Goal: Task Accomplishment & Management: Manage account settings

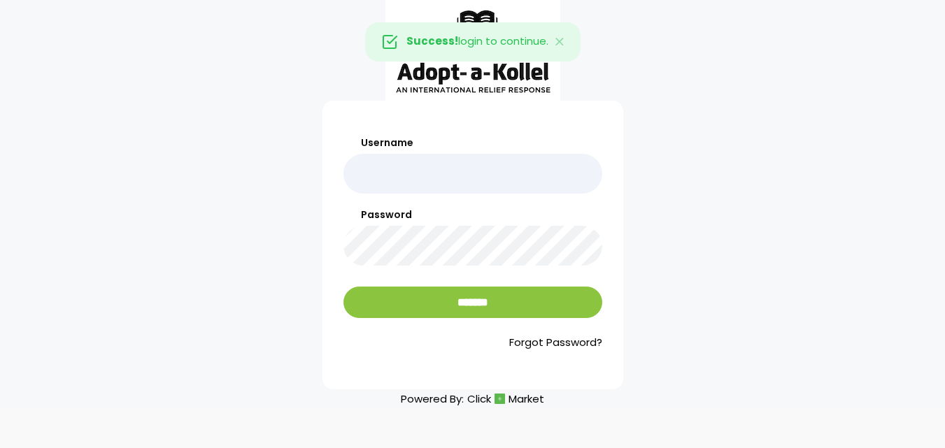
click at [371, 168] on input "Username" at bounding box center [472, 174] width 259 height 40
type input "******"
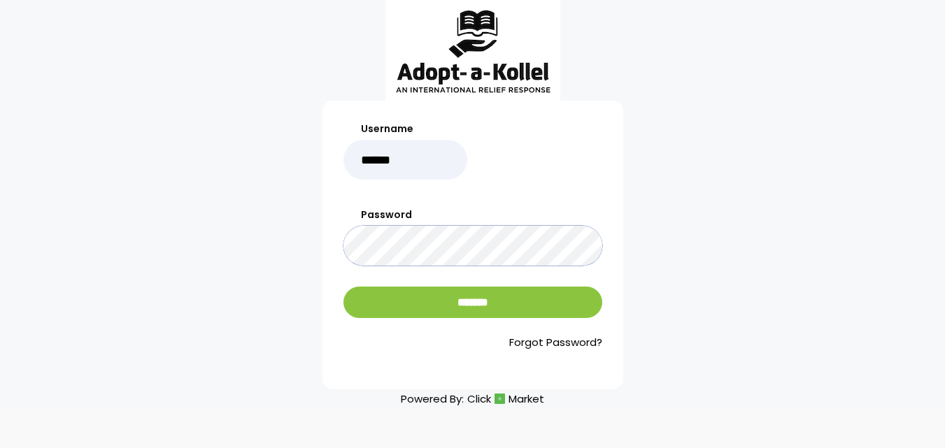
click at [343, 287] on input "*******" at bounding box center [472, 302] width 259 height 31
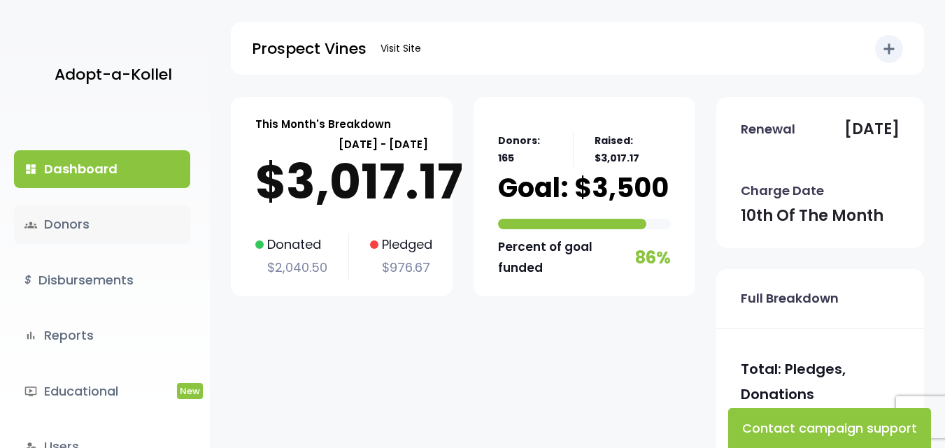
click at [85, 227] on link "groups Donors" at bounding box center [102, 225] width 176 height 38
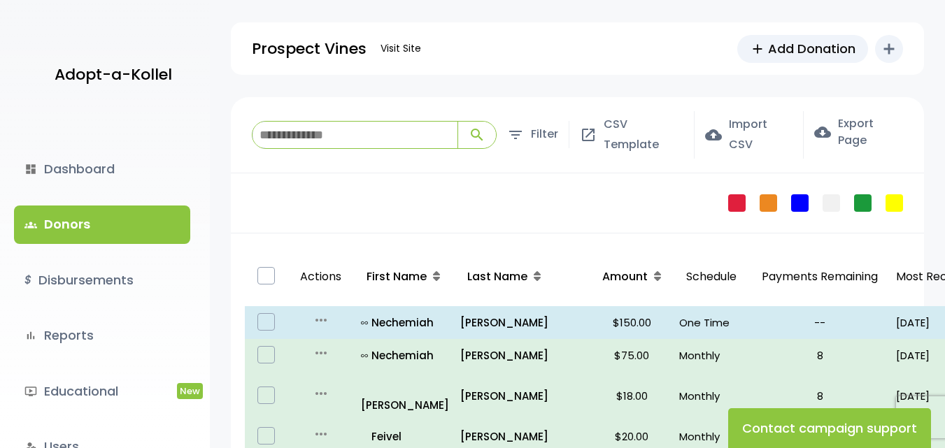
click at [311, 140] on input "search" at bounding box center [355, 135] width 205 height 27
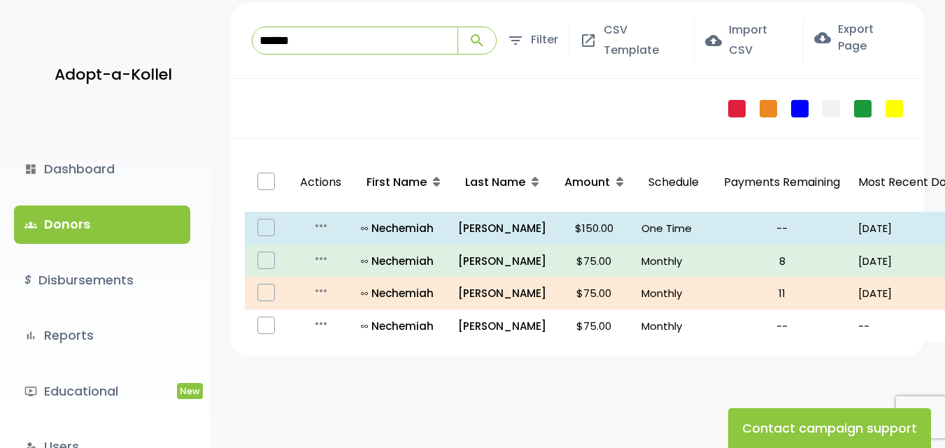
scroll to position [128, 0]
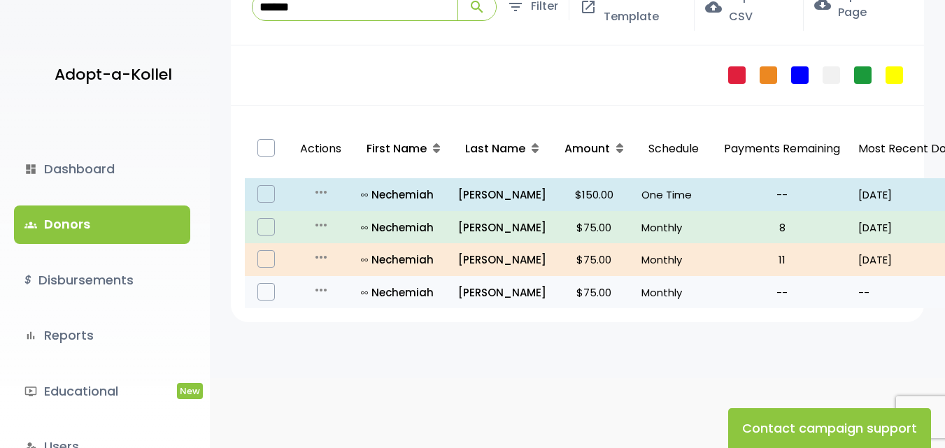
type input "******"
click at [262, 294] on label at bounding box center [265, 291] width 17 height 17
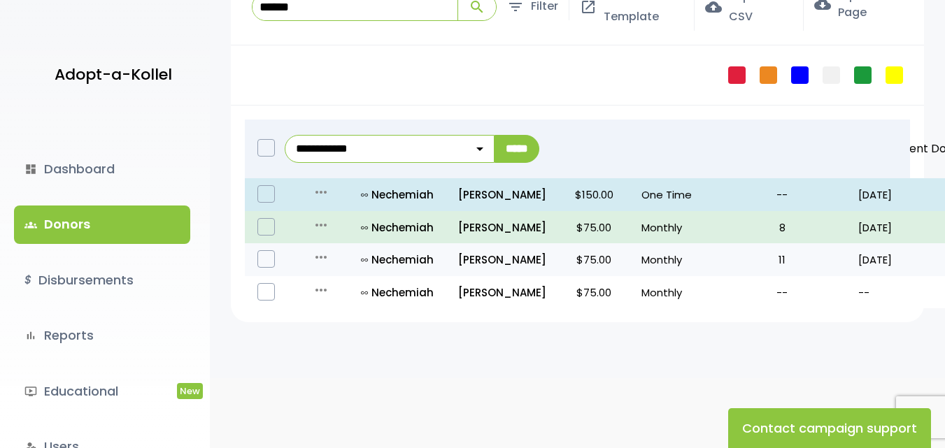
click at [269, 259] on label at bounding box center [265, 258] width 17 height 17
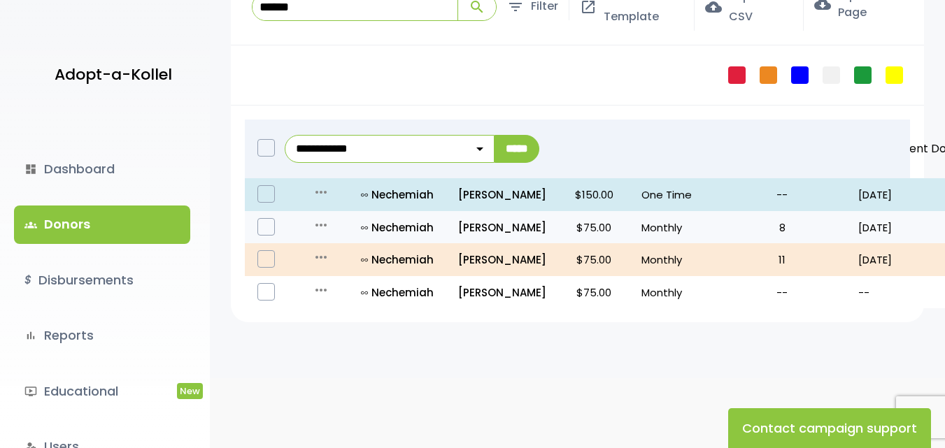
click at [262, 227] on label at bounding box center [265, 226] width 17 height 17
click at [262, 230] on label at bounding box center [265, 226] width 17 height 17
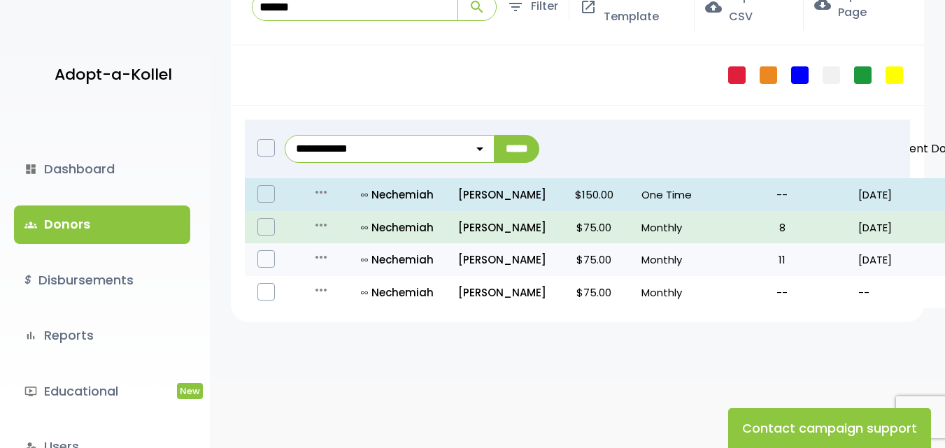
click at [266, 261] on label at bounding box center [265, 258] width 17 height 17
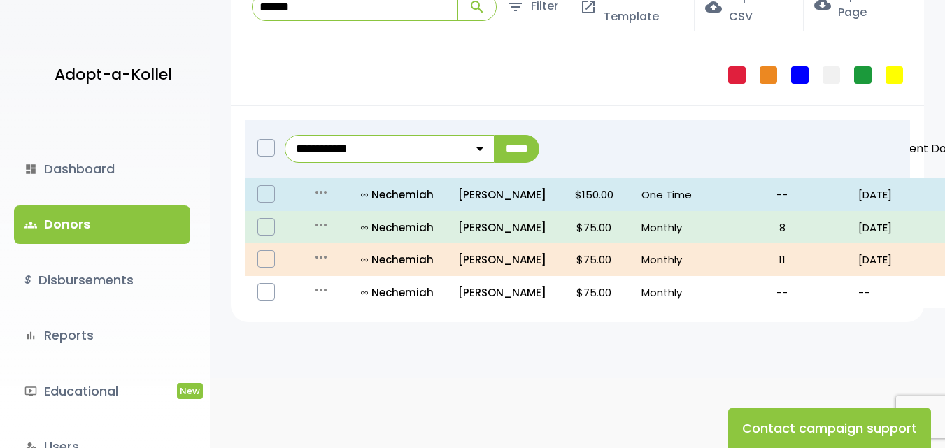
click at [299, 335] on div "**********" at bounding box center [577, 173] width 735 height 409
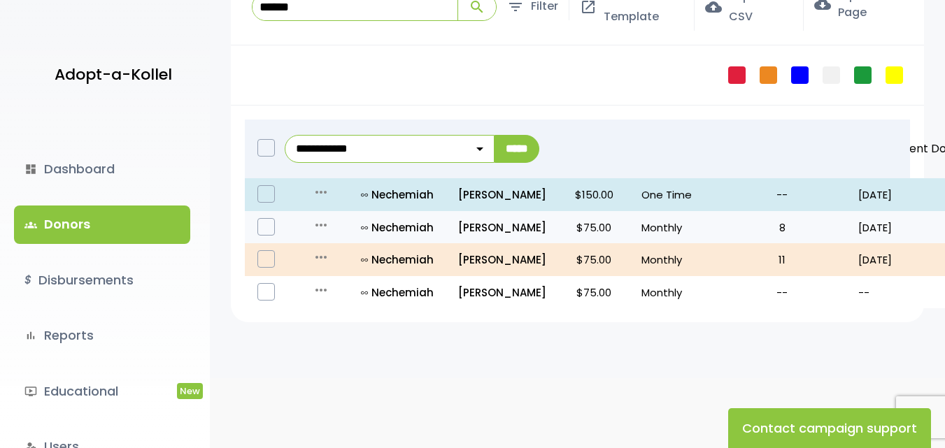
click at [269, 225] on label at bounding box center [265, 226] width 17 height 17
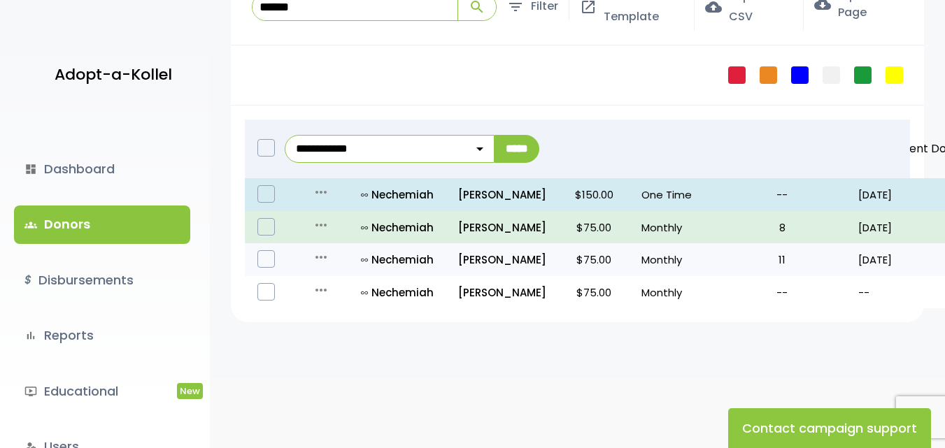
click at [267, 260] on label at bounding box center [265, 258] width 17 height 17
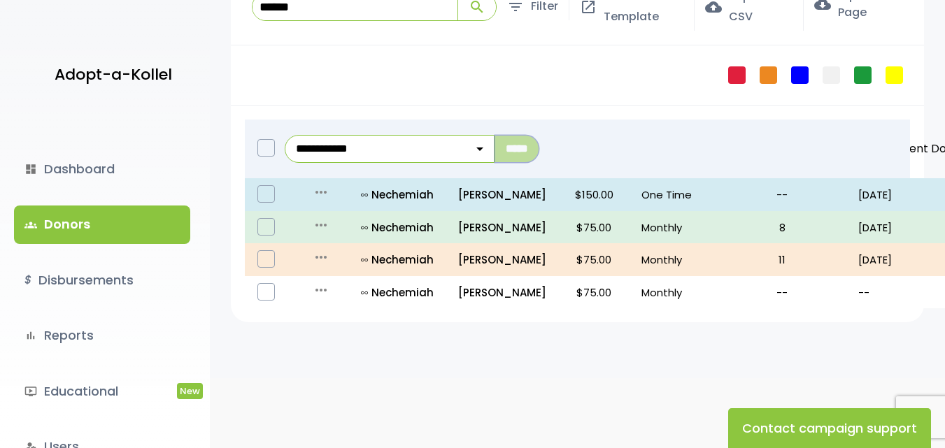
click at [535, 146] on input "*****" at bounding box center [517, 149] width 45 height 28
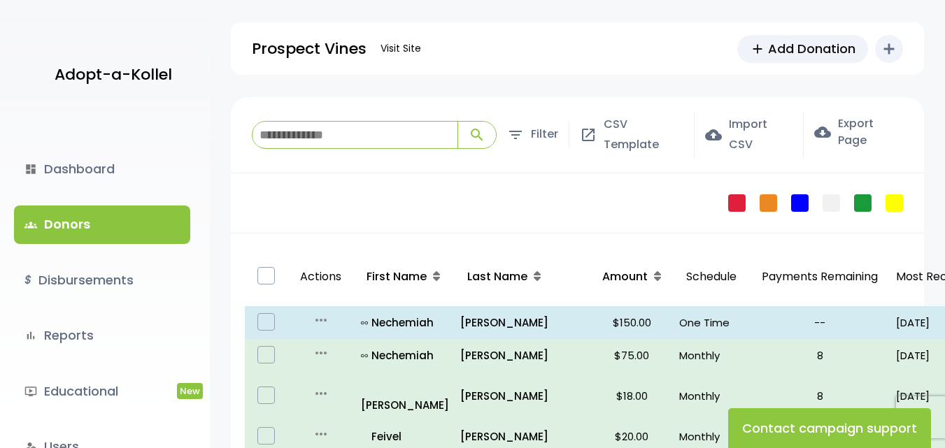
click at [315, 142] on input "search" at bounding box center [355, 135] width 205 height 27
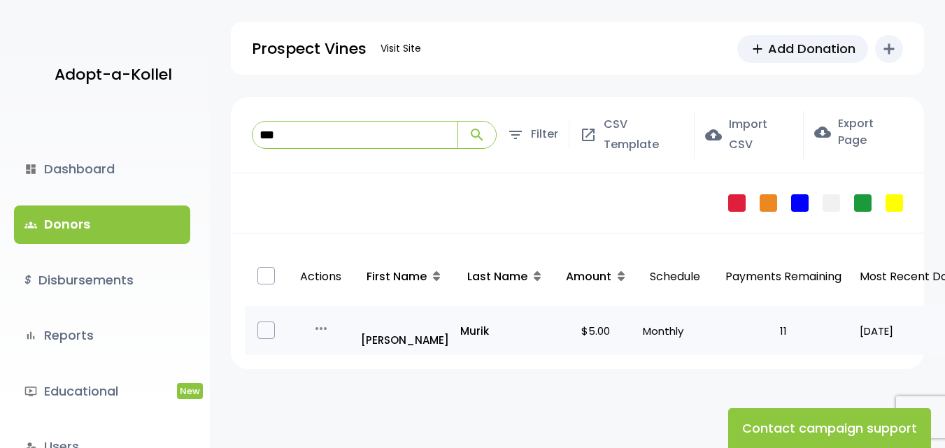
type input "***"
click at [455, 320] on td "Murik" at bounding box center [504, 330] width 99 height 49
click at [328, 322] on icon "more_horiz" at bounding box center [321, 328] width 17 height 17
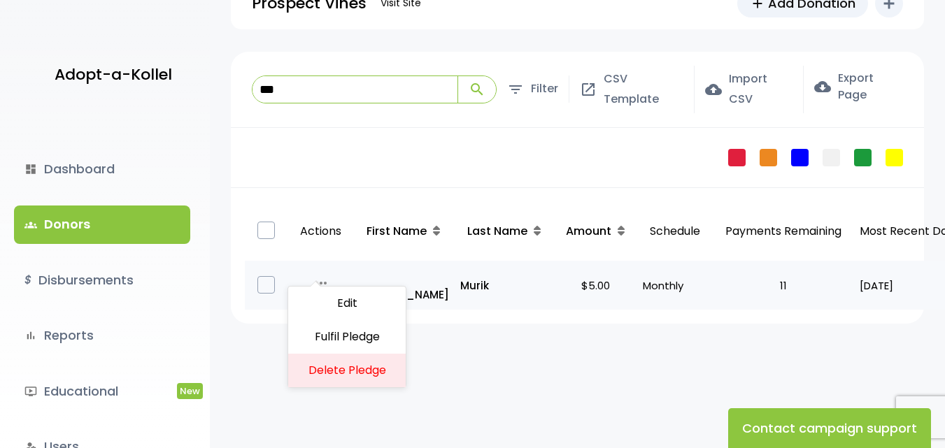
scroll to position [70, 0]
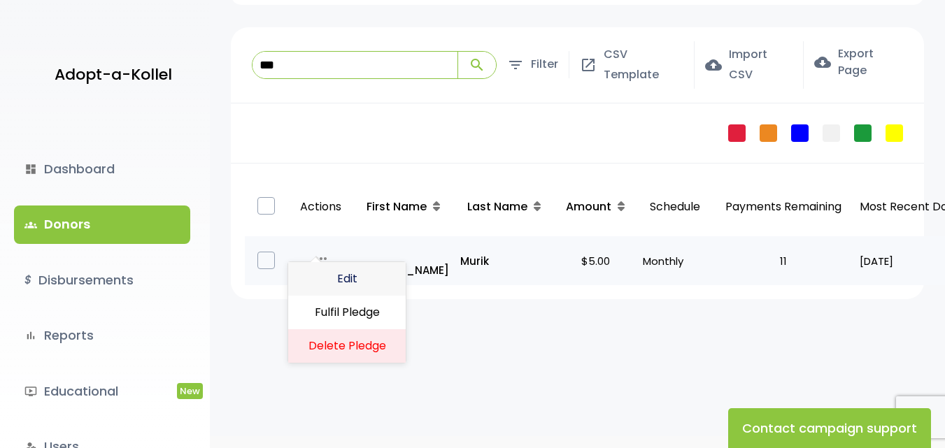
click at [353, 280] on link "Edit" at bounding box center [347, 279] width 118 height 34
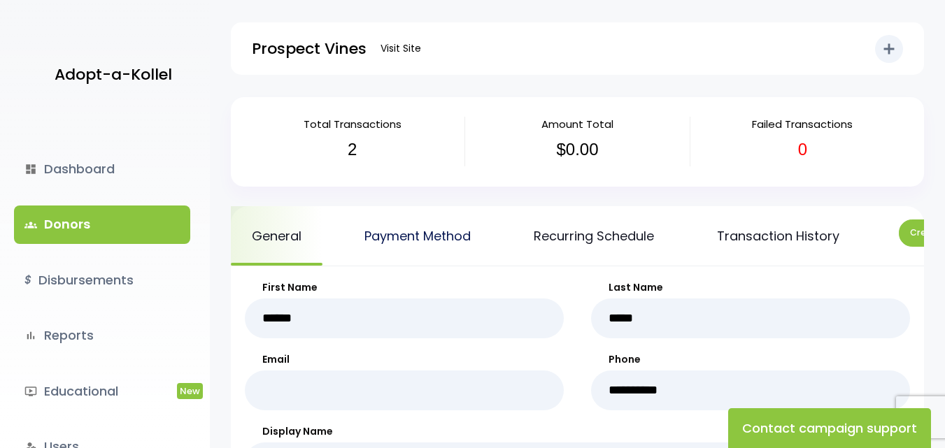
click at [413, 239] on link "Payment Method" at bounding box center [417, 235] width 148 height 59
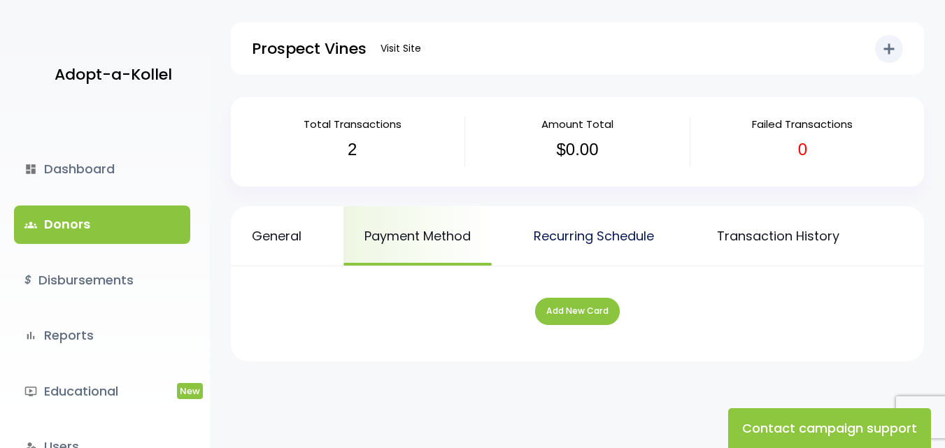
click at [604, 231] on link "Recurring Schedule" at bounding box center [594, 235] width 162 height 59
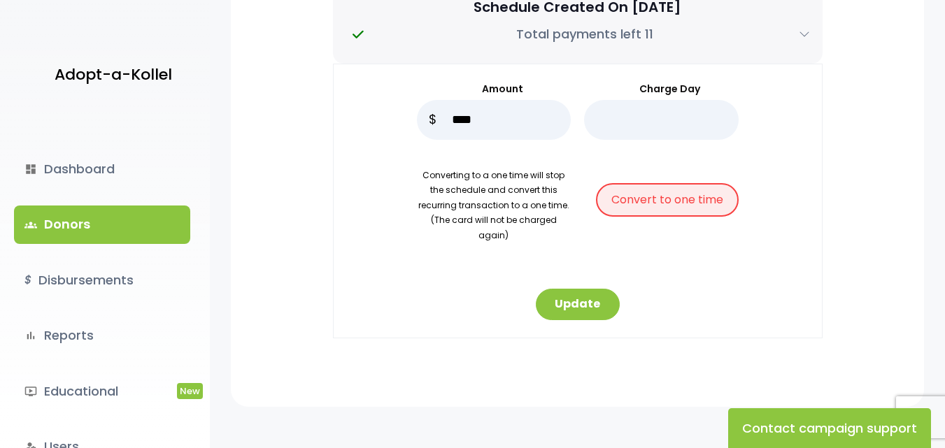
scroll to position [280, 0]
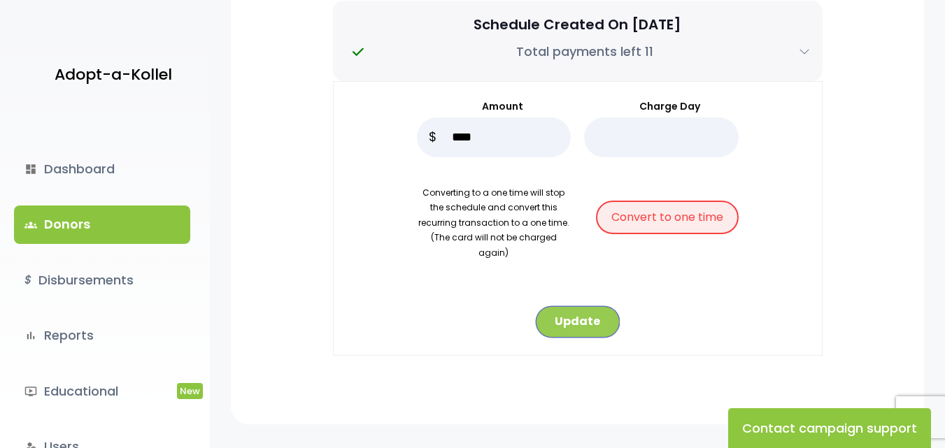
click at [563, 308] on button "Update" at bounding box center [578, 321] width 84 height 31
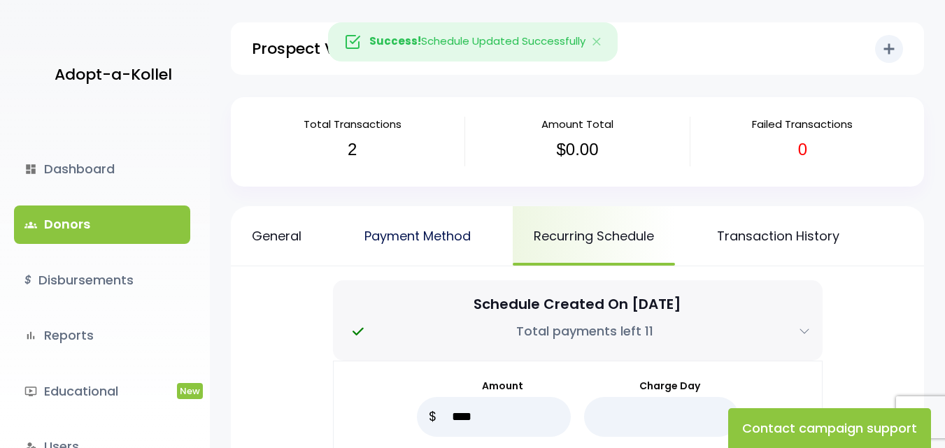
click at [413, 235] on link "Payment Method" at bounding box center [417, 235] width 148 height 59
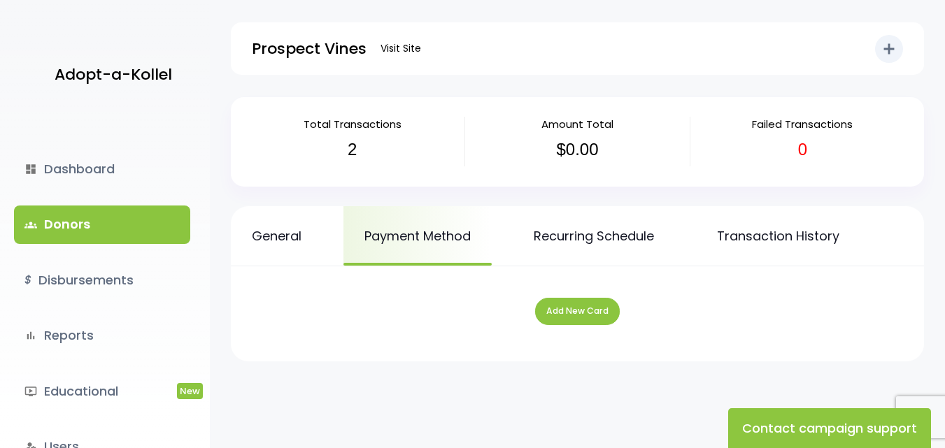
click at [280, 235] on link "General" at bounding box center [277, 235] width 92 height 59
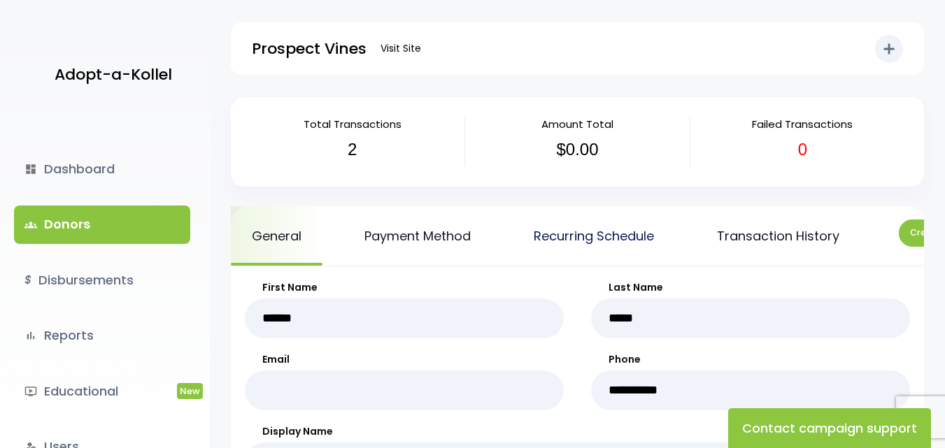
click at [599, 230] on link "Recurring Schedule" at bounding box center [594, 235] width 162 height 59
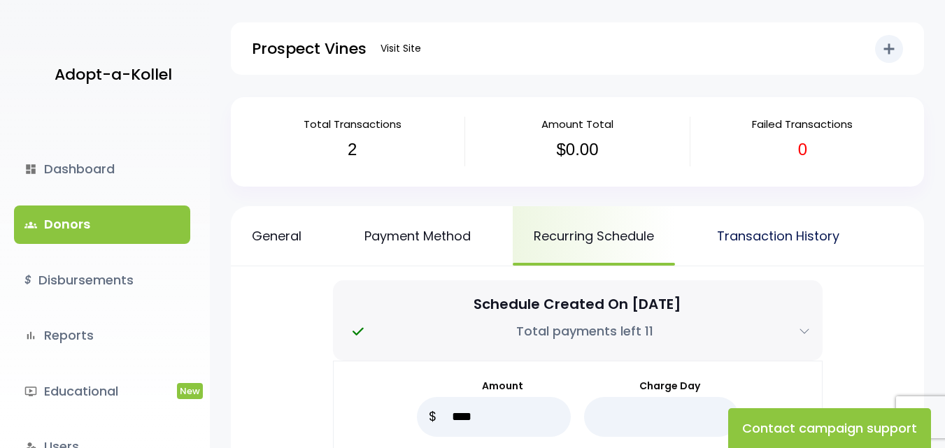
click at [781, 236] on link "Transaction History" at bounding box center [778, 235] width 164 height 59
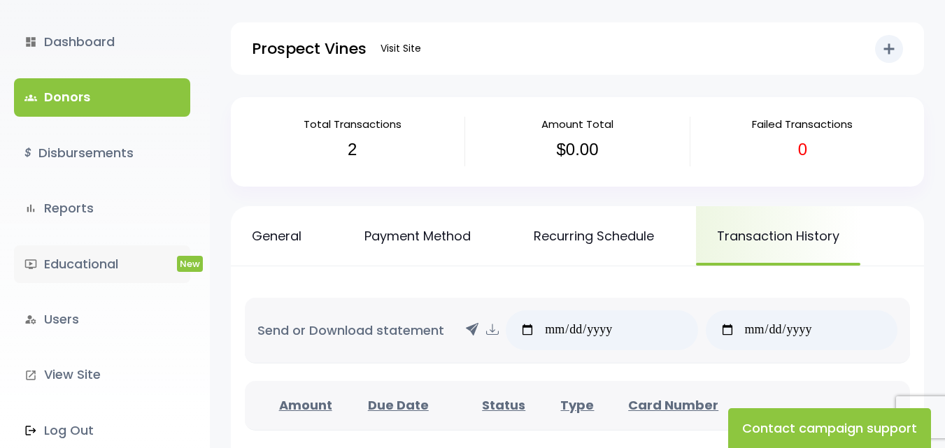
scroll to position [129, 0]
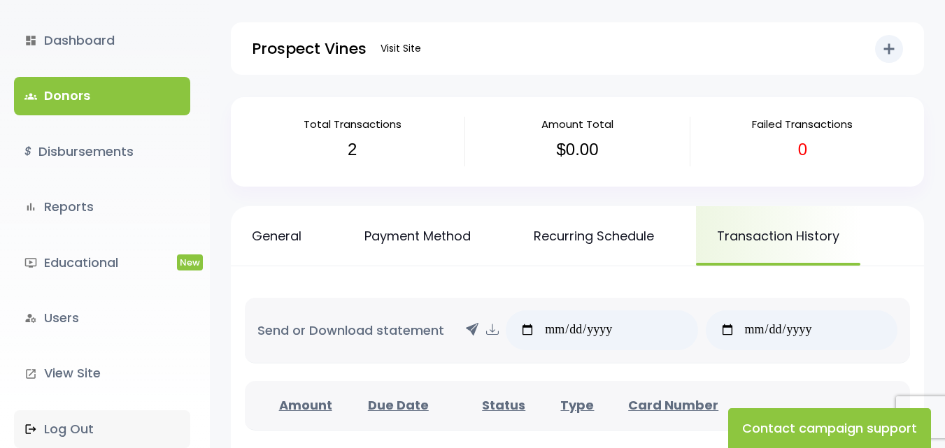
click at [73, 433] on link ".st0 { fill: none; } Log Out" at bounding box center [102, 430] width 176 height 38
